Goal: Navigation & Orientation: Find specific page/section

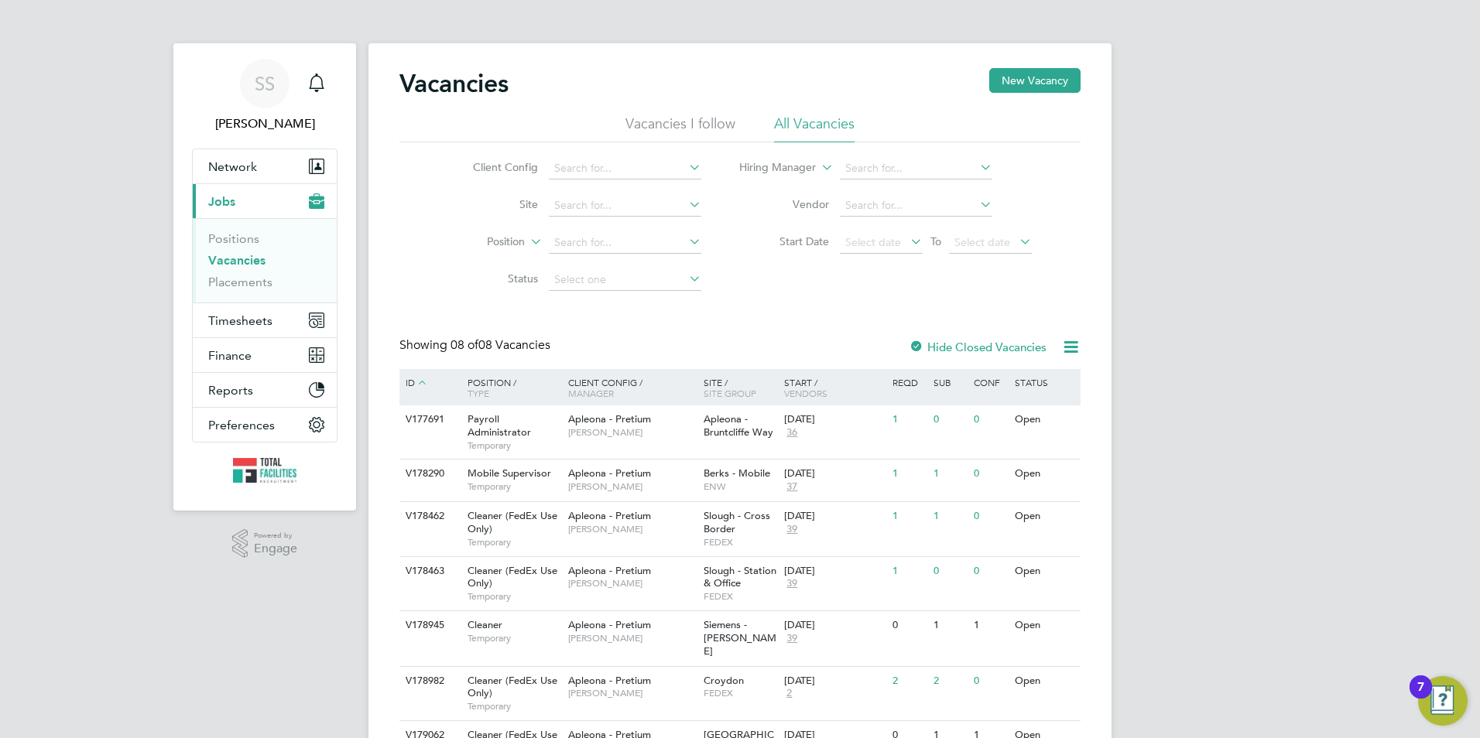
click at [242, 258] on link "Vacancies" at bounding box center [236, 260] width 57 height 15
click at [220, 258] on link "Vacancies" at bounding box center [236, 260] width 57 height 15
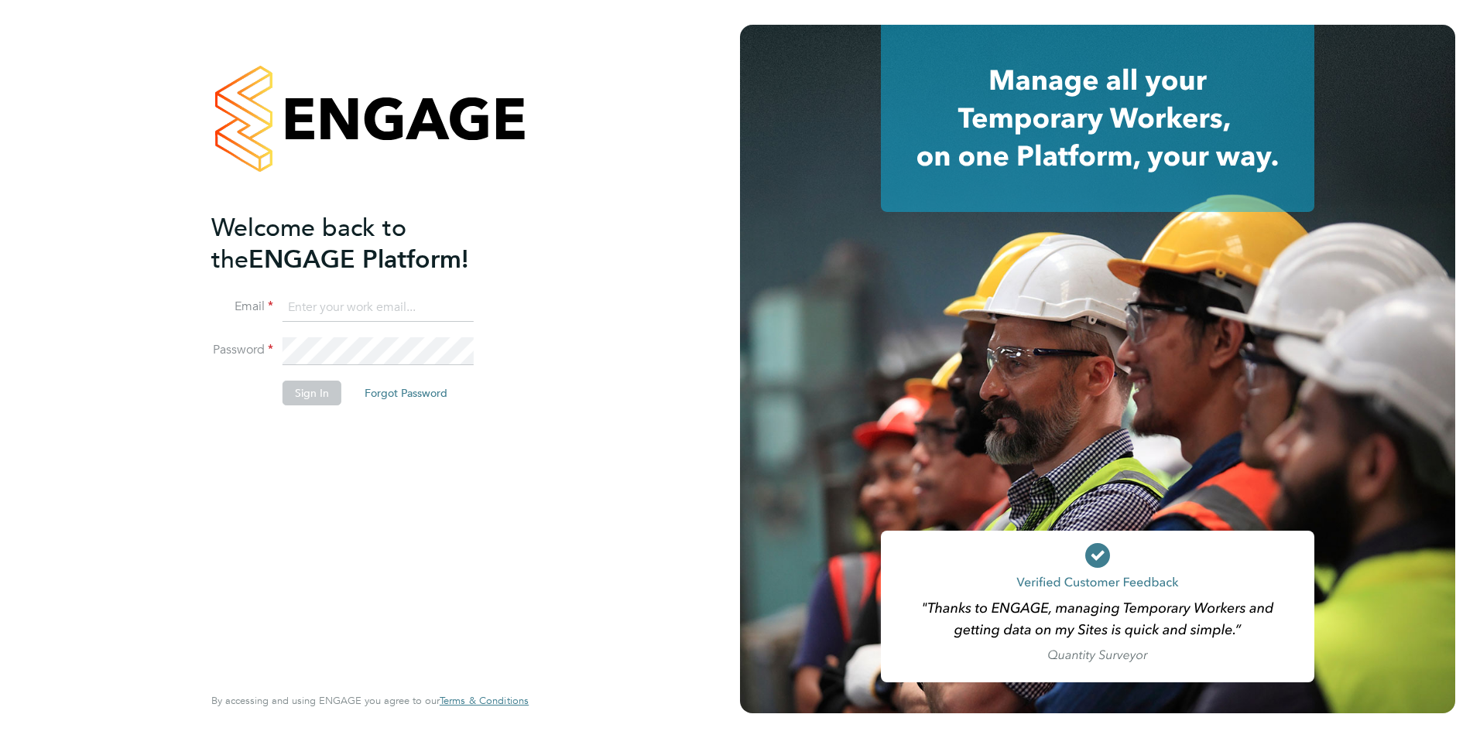
type input "sam.skinner@tfrecruitment.co.uk"
click at [321, 396] on button "Sign In" at bounding box center [311, 393] width 59 height 25
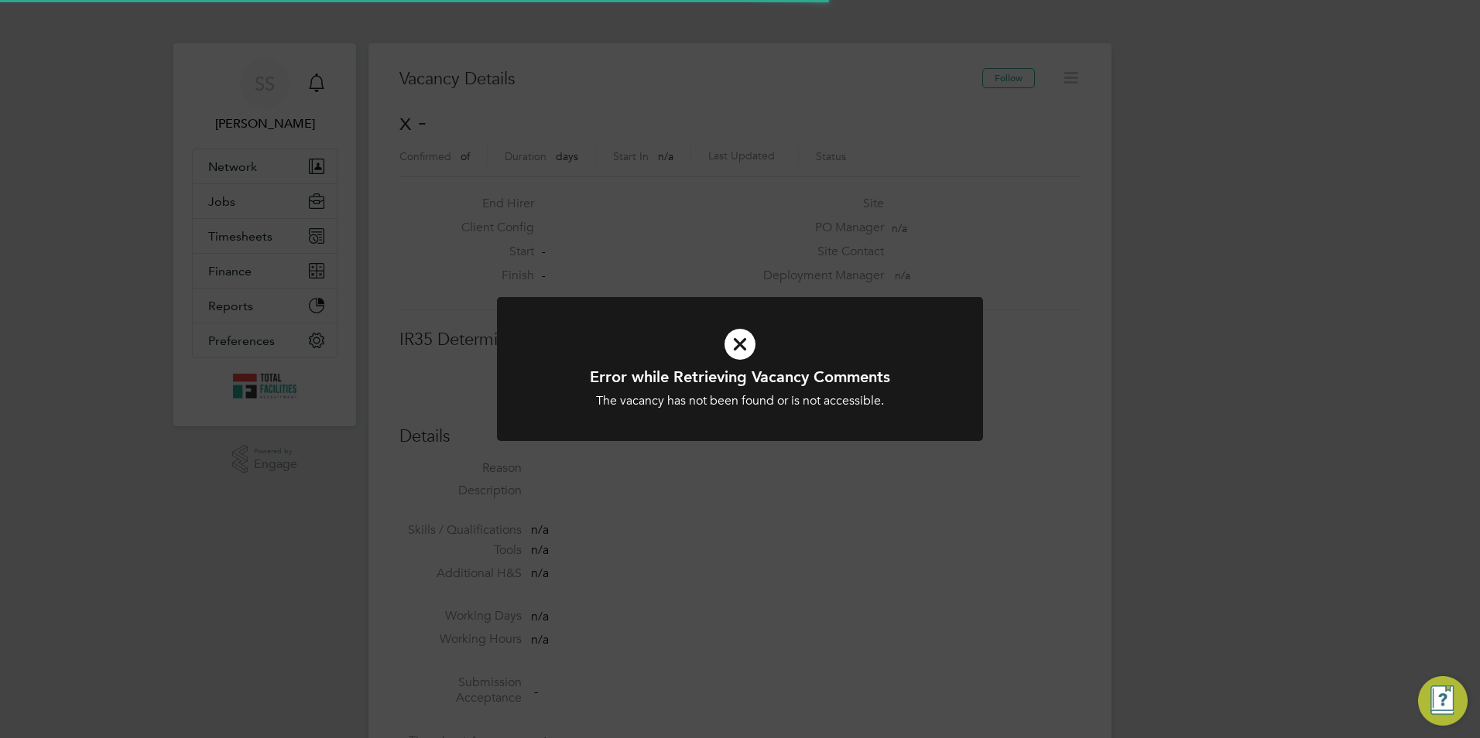
scroll to position [25, 334]
click at [597, 316] on icon at bounding box center [740, 344] width 402 height 60
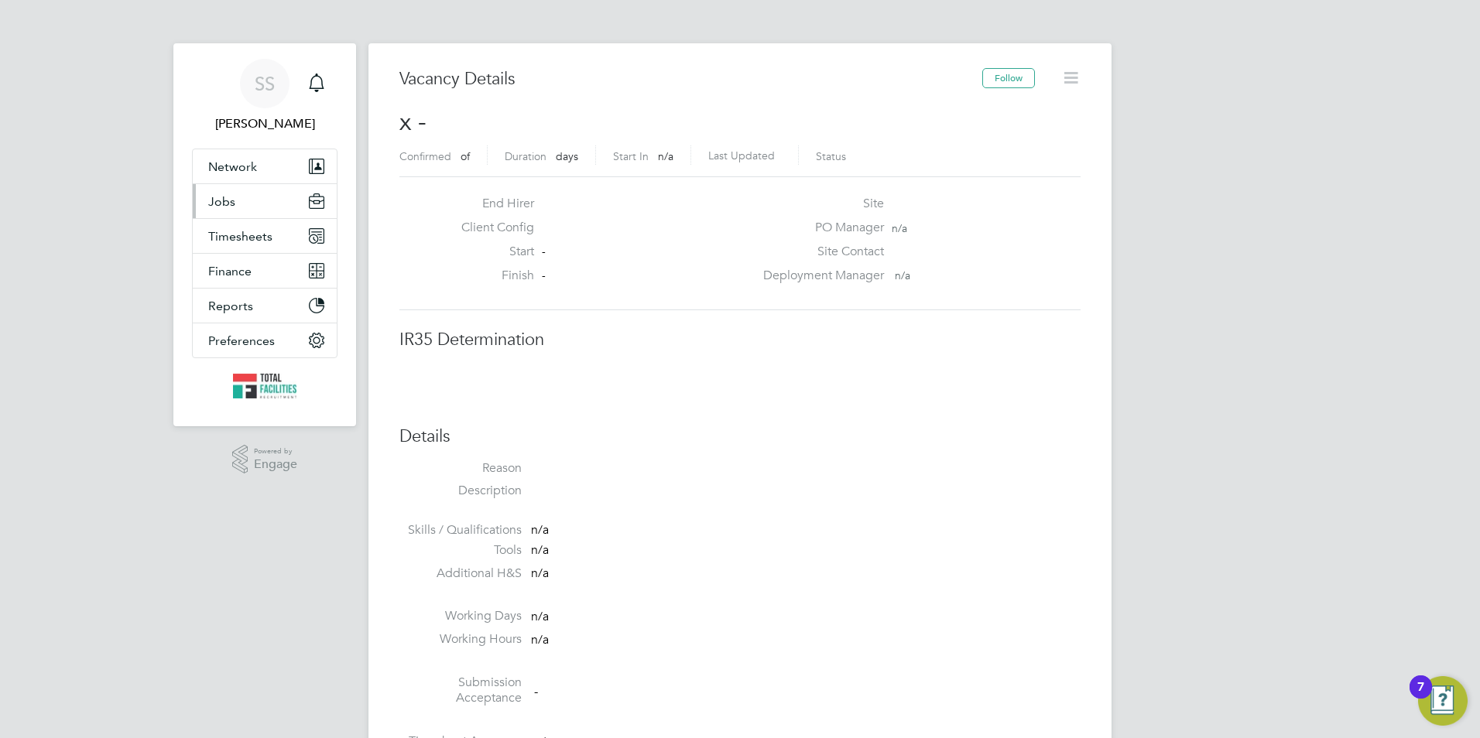
click at [228, 201] on span "Jobs" at bounding box center [221, 201] width 27 height 15
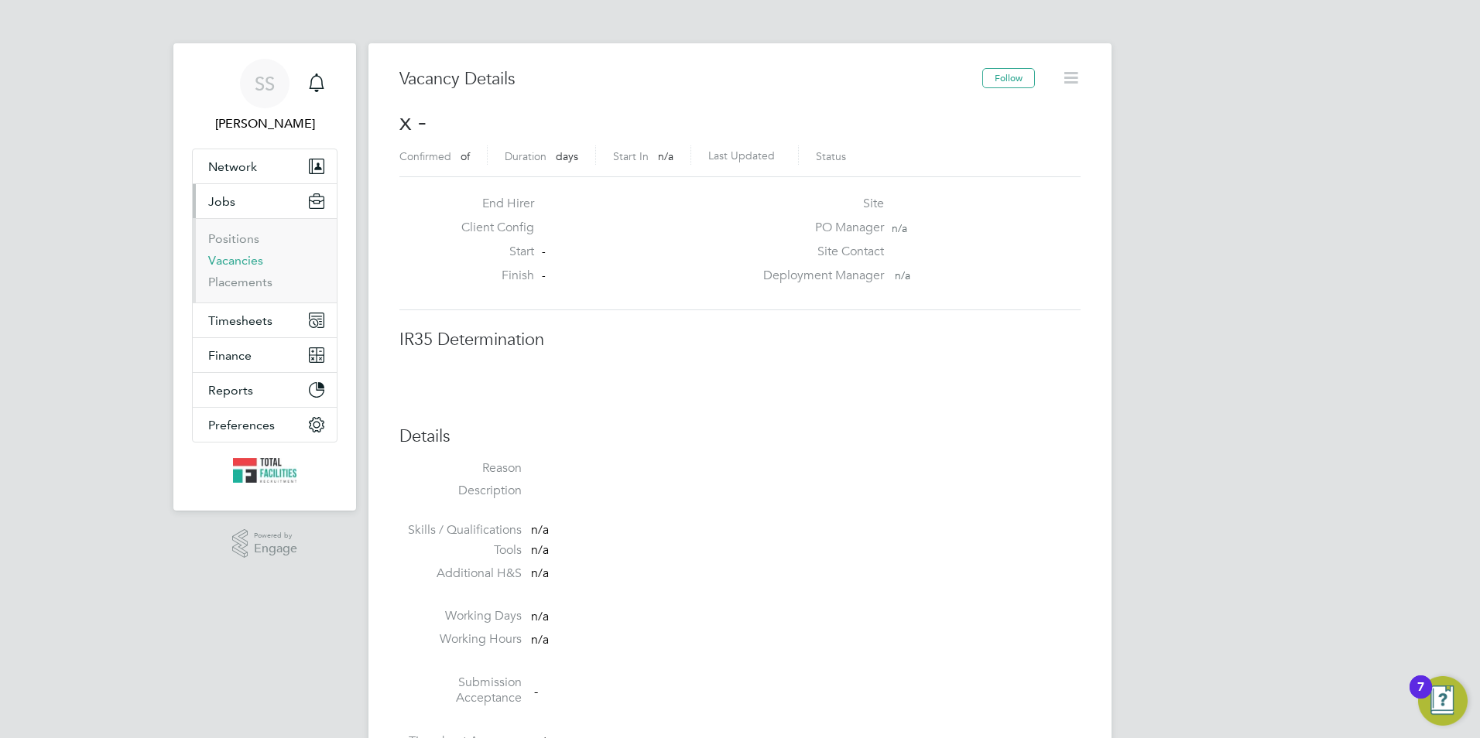
click at [238, 255] on link "Vacancies" at bounding box center [235, 260] width 55 height 15
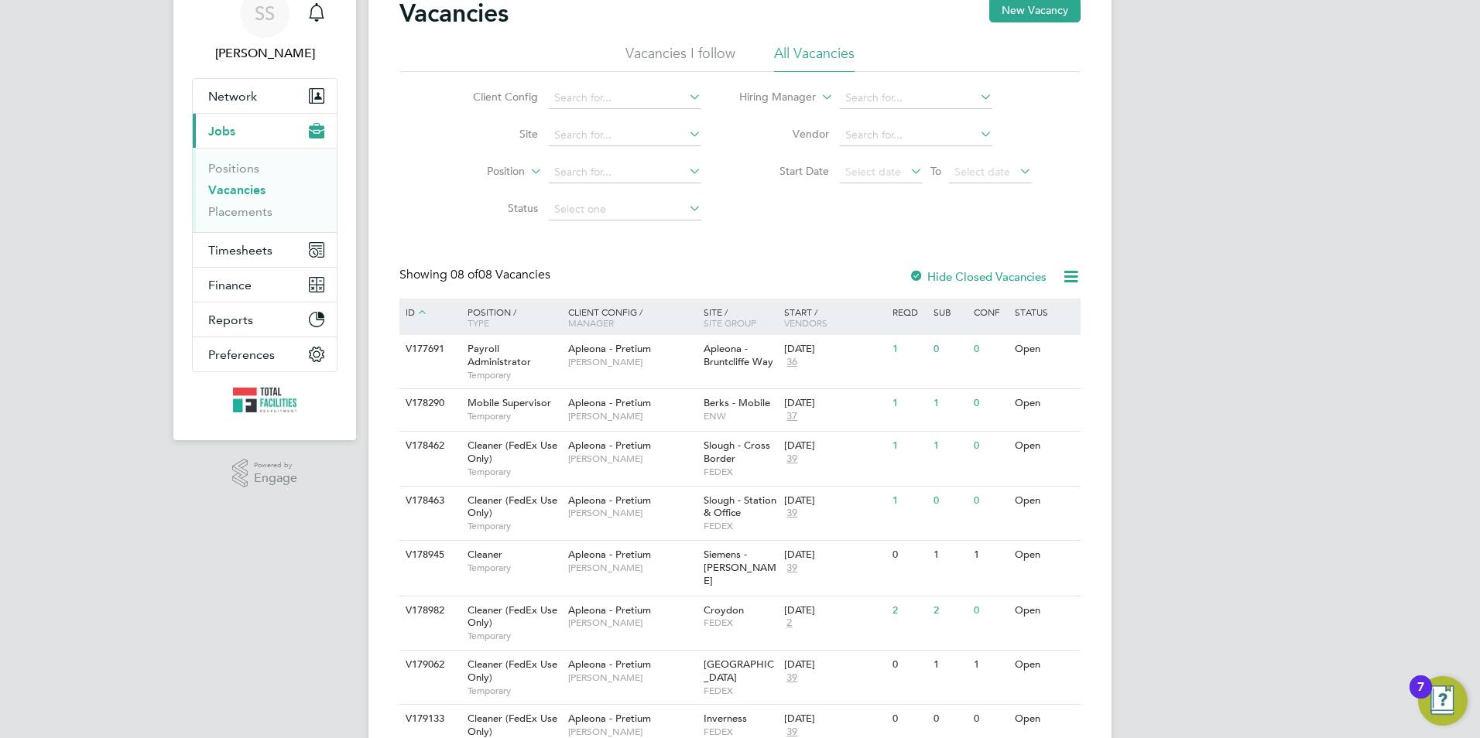
scroll to position [135, 0]
